Goal: Task Accomplishment & Management: Use online tool/utility

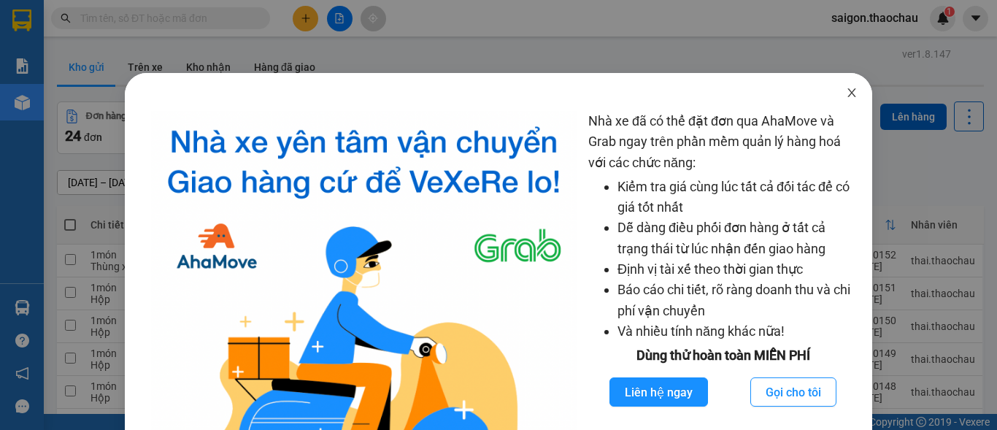
click at [847, 91] on icon "close" at bounding box center [852, 93] width 12 height 12
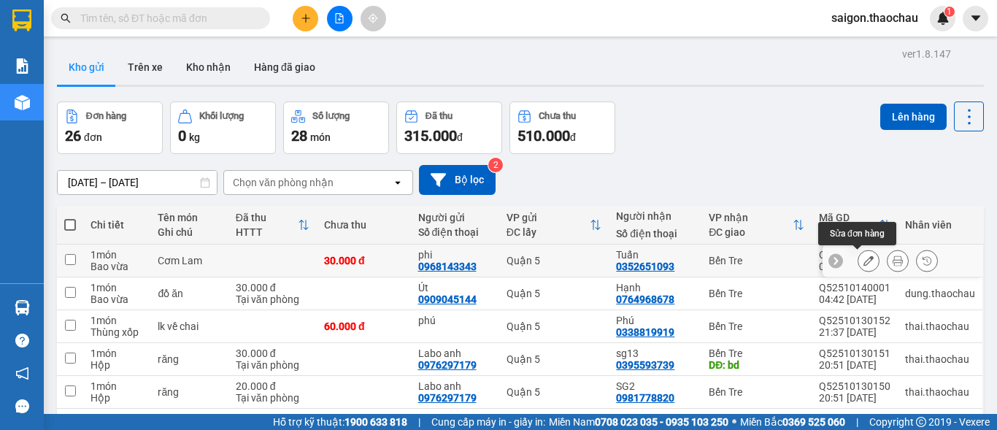
click at [863, 261] on icon at bounding box center [868, 260] width 10 height 10
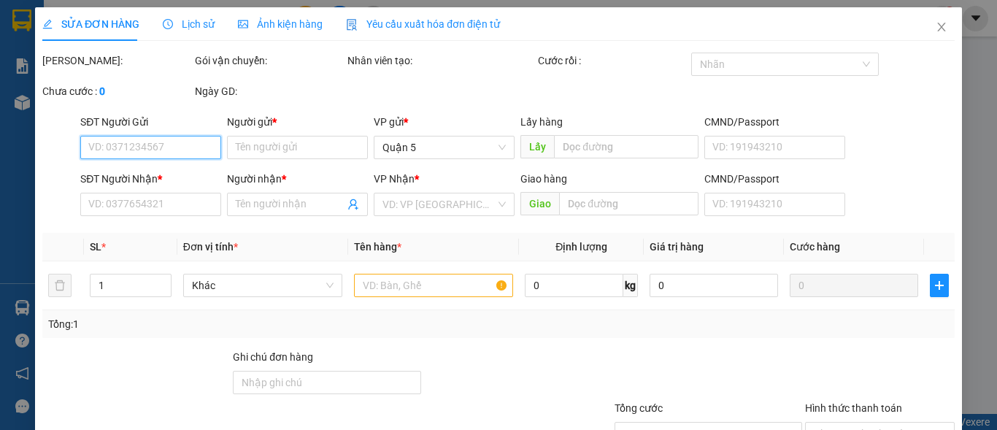
type input "0968143343"
type input "phi"
type input "0352651093"
type input "Tuấn"
type input "30.000"
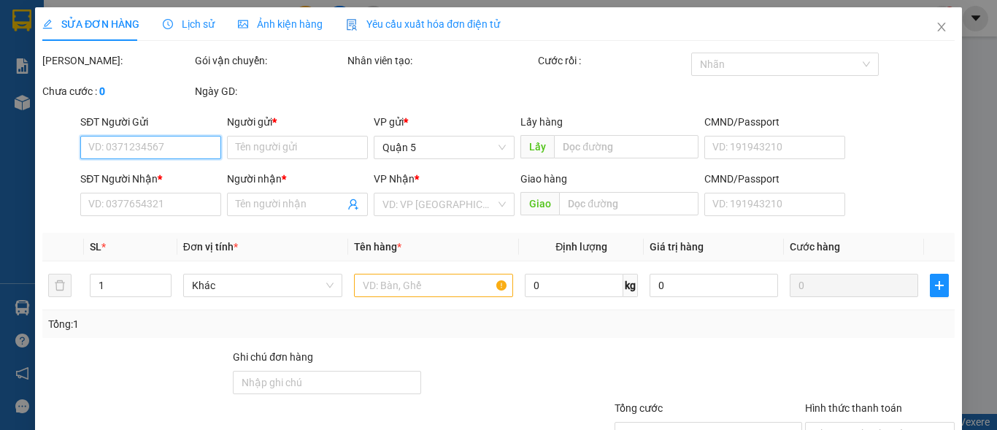
type input "30.000"
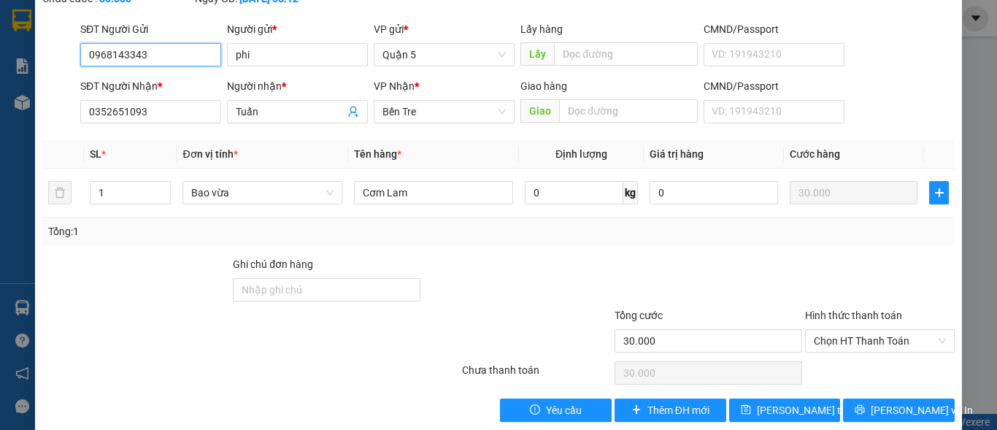
scroll to position [113, 0]
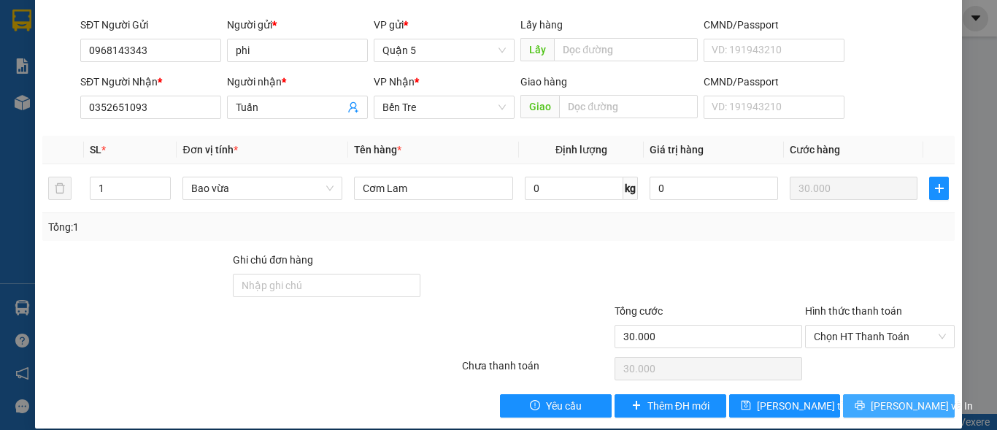
click at [880, 398] on span "Lưu và In" at bounding box center [922, 406] width 102 height 16
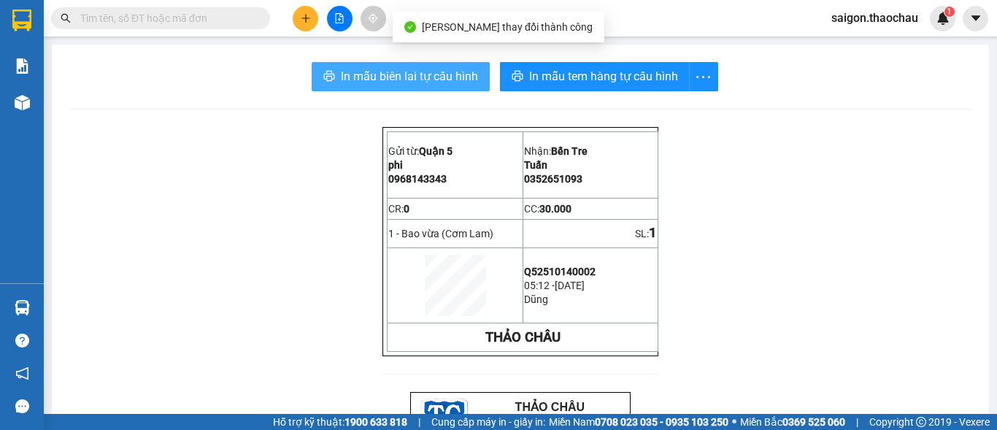
click at [430, 80] on span "In mẫu biên lai tự cấu hình" at bounding box center [409, 76] width 137 height 18
